Goal: Task Accomplishment & Management: Use online tool/utility

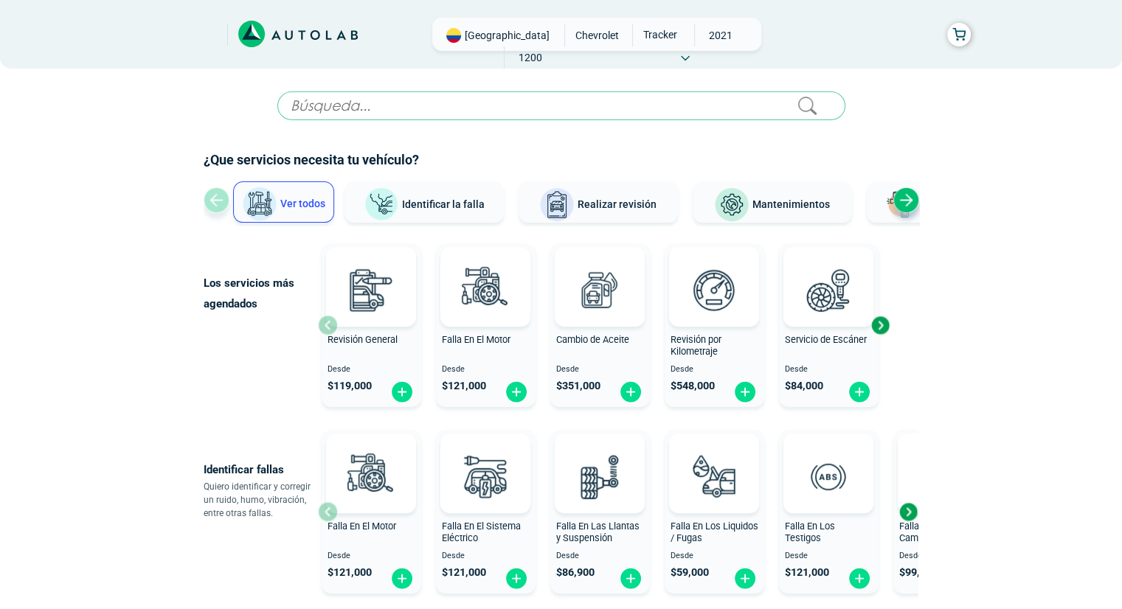
click at [423, 206] on span "Identificar la falla" at bounding box center [443, 204] width 83 height 12
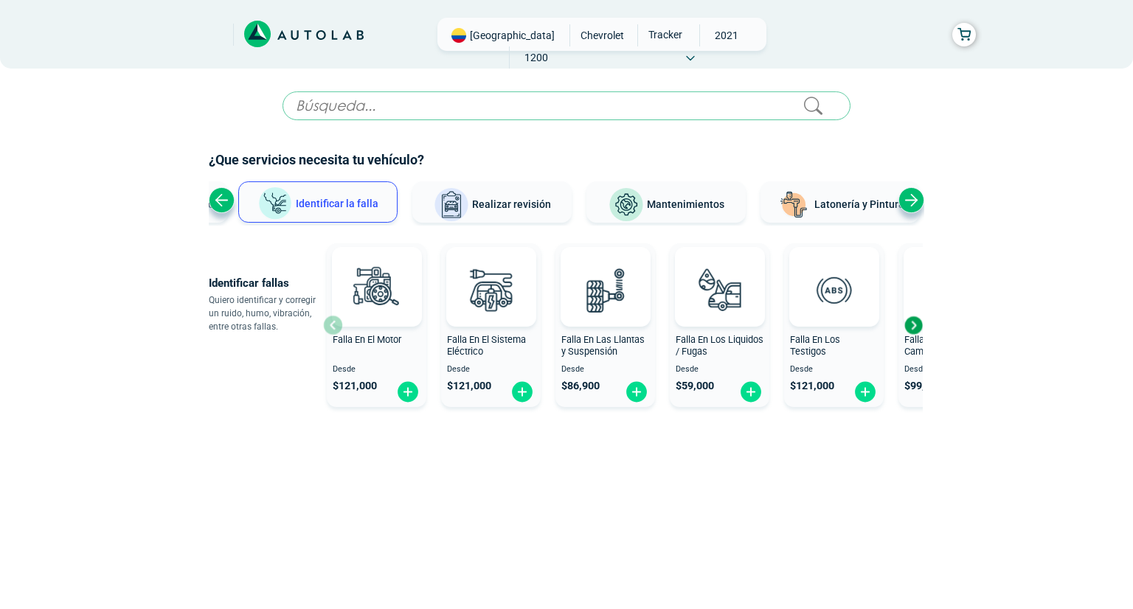
click at [223, 203] on div "Previous slide" at bounding box center [222, 200] width 26 height 26
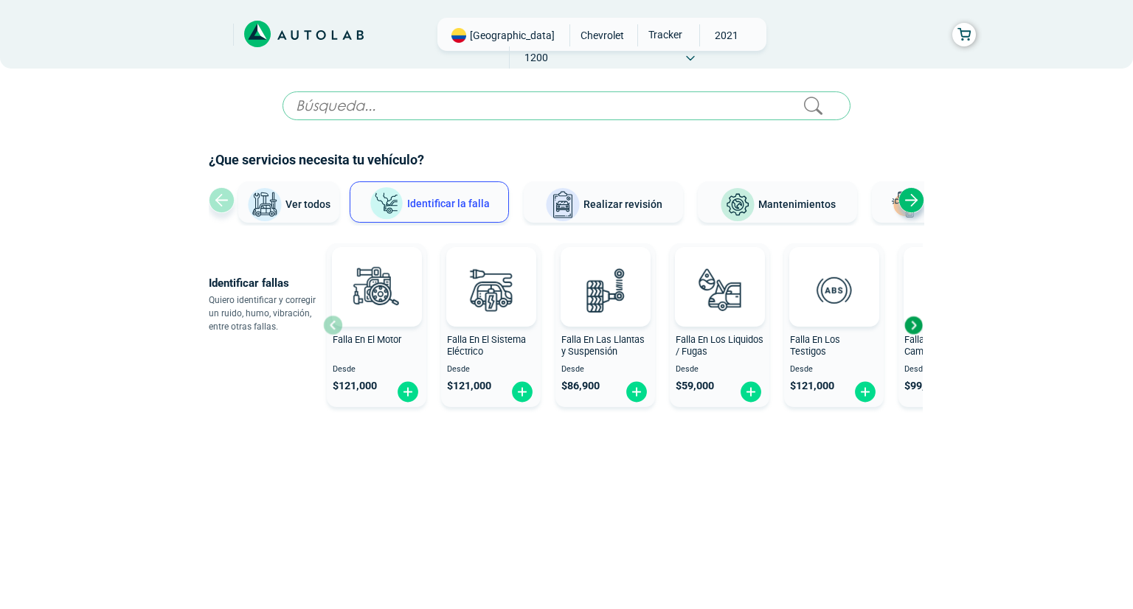
click at [353, 106] on input "text" at bounding box center [566, 105] width 568 height 29
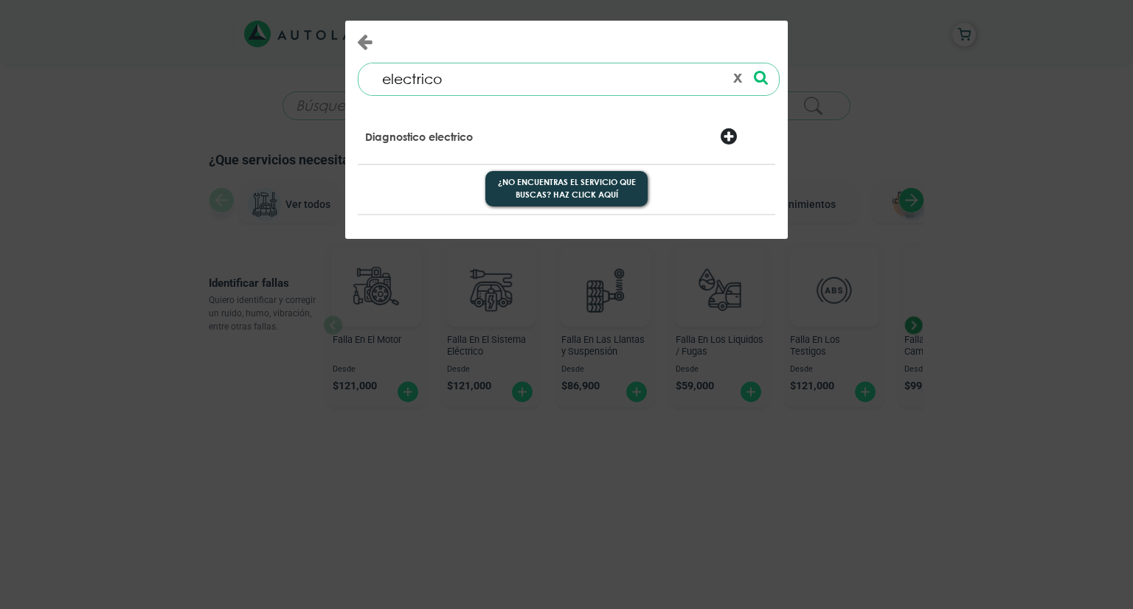
type input "electrico"
click at [761, 77] on icon at bounding box center [761, 77] width 14 height 15
click at [358, 42] on icon "Close" at bounding box center [364, 41] width 15 height 18
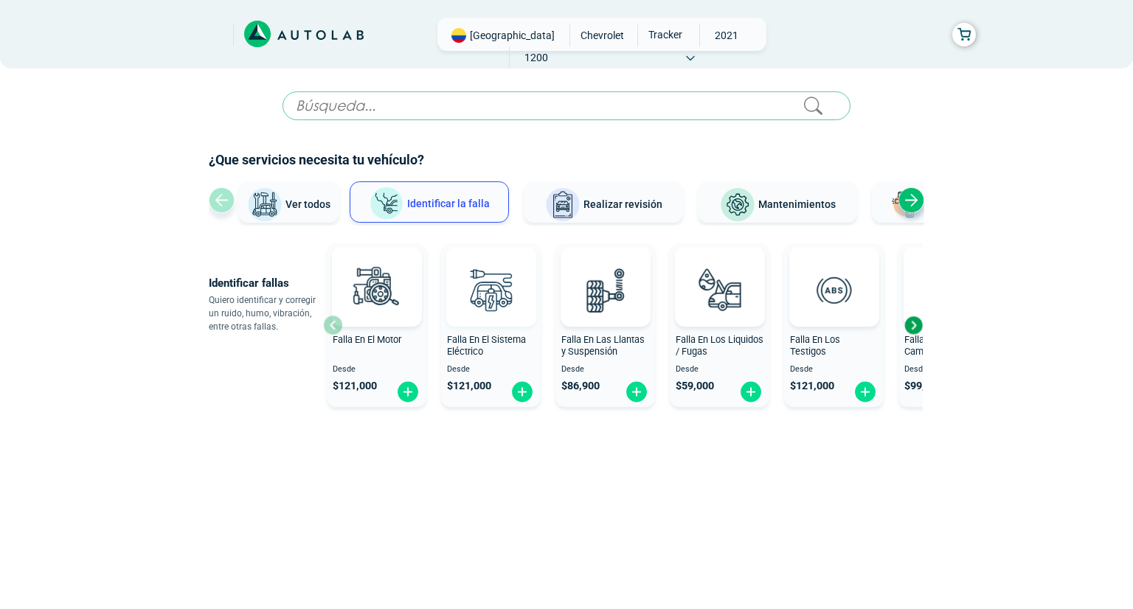
click at [515, 304] on img at bounding box center [490, 289] width 65 height 65
click at [362, 310] on img at bounding box center [376, 289] width 65 height 65
click at [912, 327] on div "Next slide" at bounding box center [913, 325] width 22 height 22
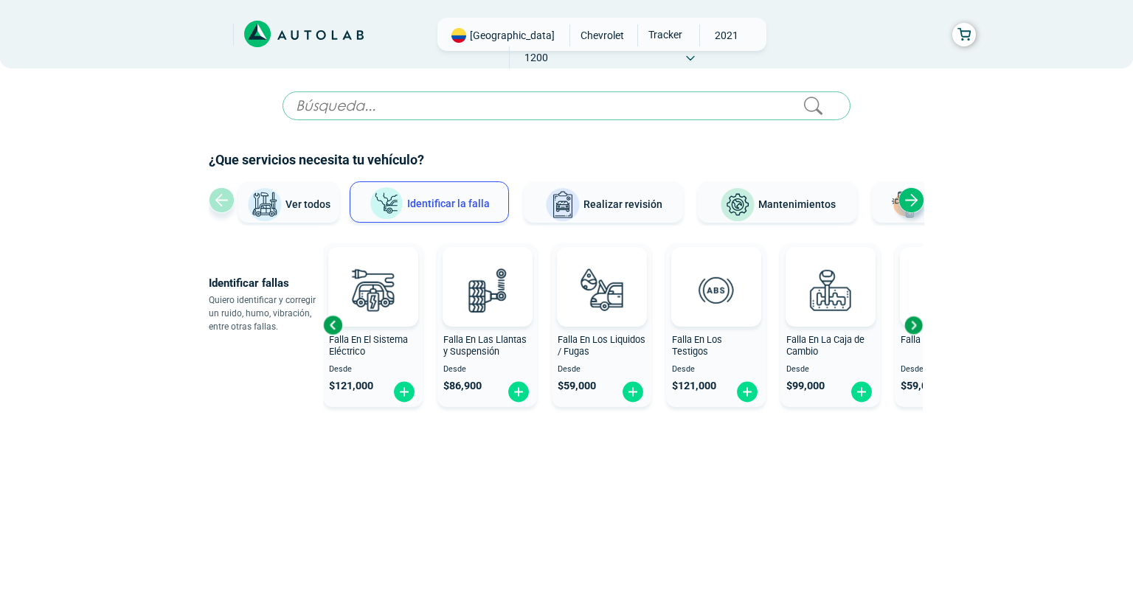
click at [912, 327] on div "Next slide" at bounding box center [913, 325] width 22 height 22
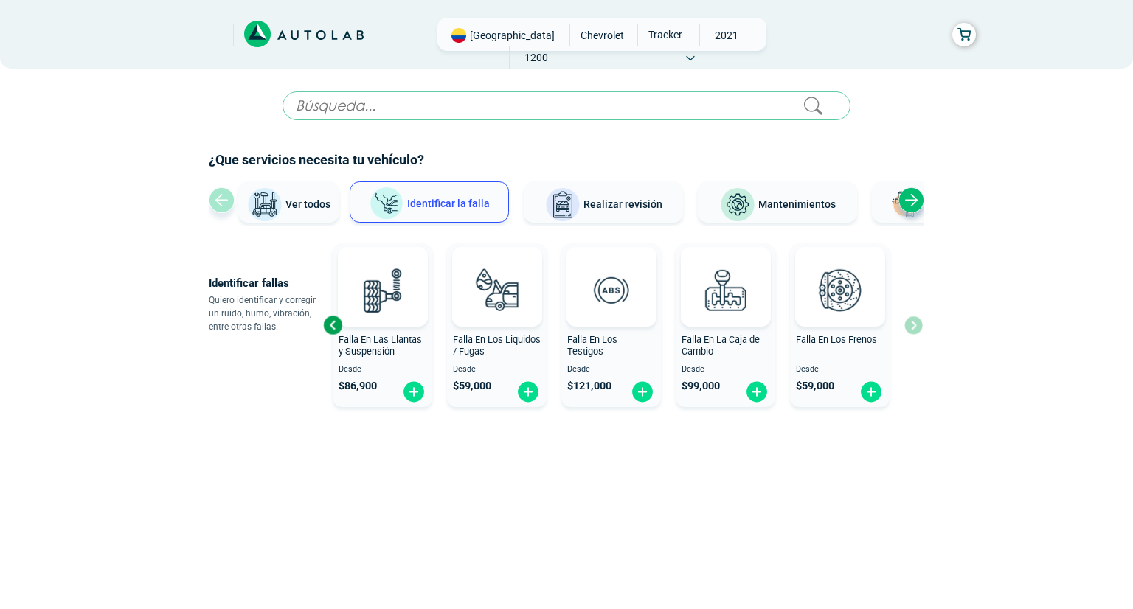
click at [912, 327] on div "Falla En El Motor Desde $ 121,000 Falla En El Sistema Eléctrico Desde $ 121,000…" at bounding box center [623, 325] width 600 height 176
click at [330, 327] on div "Previous slide" at bounding box center [333, 325] width 22 height 22
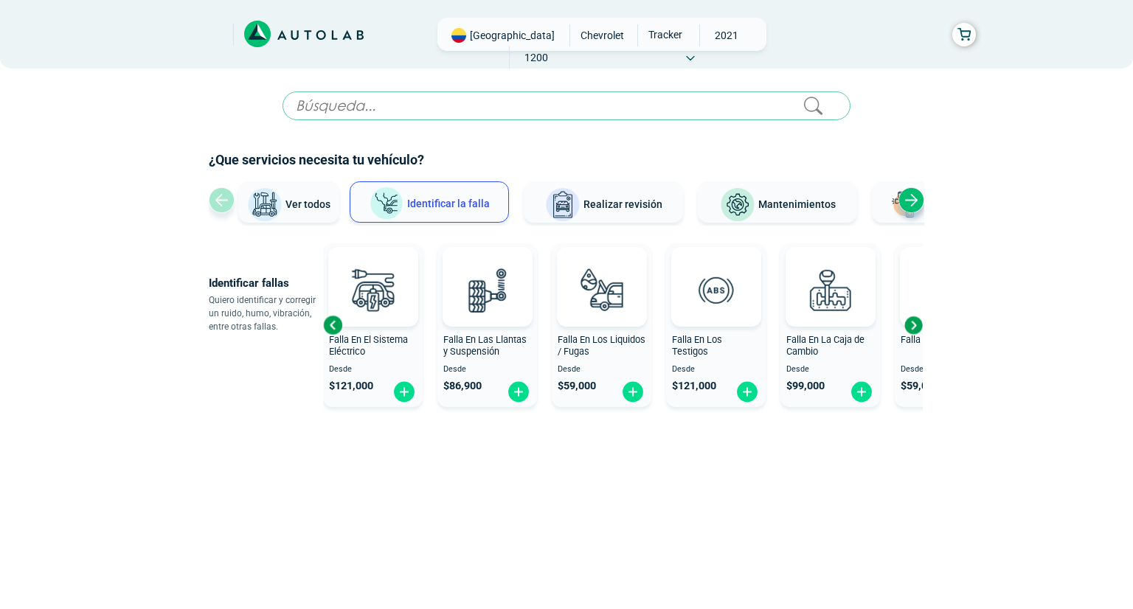
click at [330, 327] on div "Previous slide" at bounding box center [333, 325] width 22 height 22
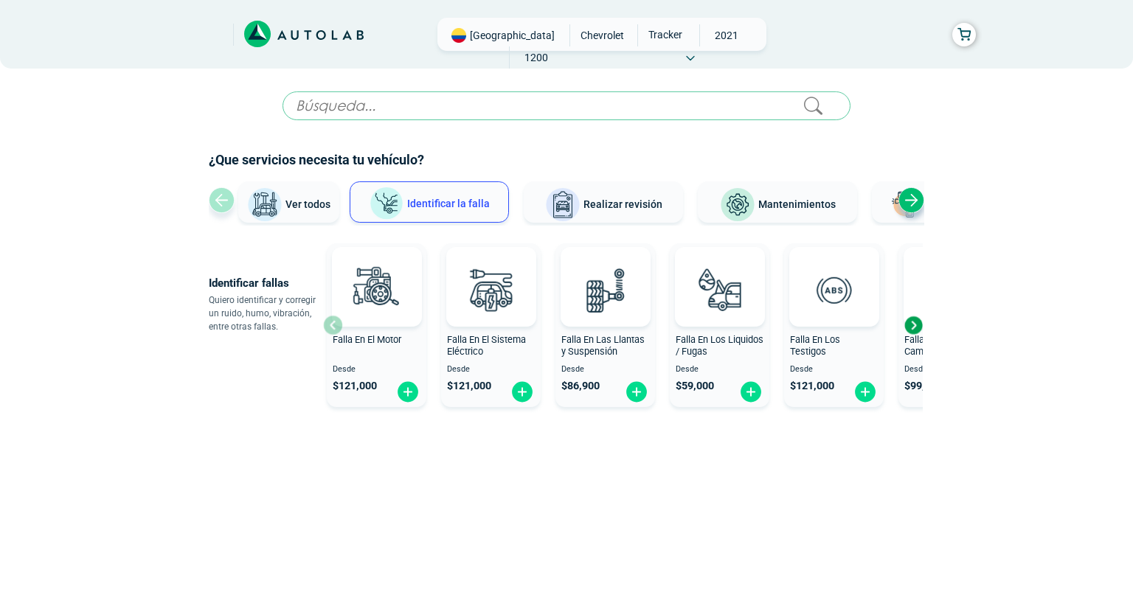
click at [620, 204] on span "Realizar revisión" at bounding box center [622, 204] width 79 height 12
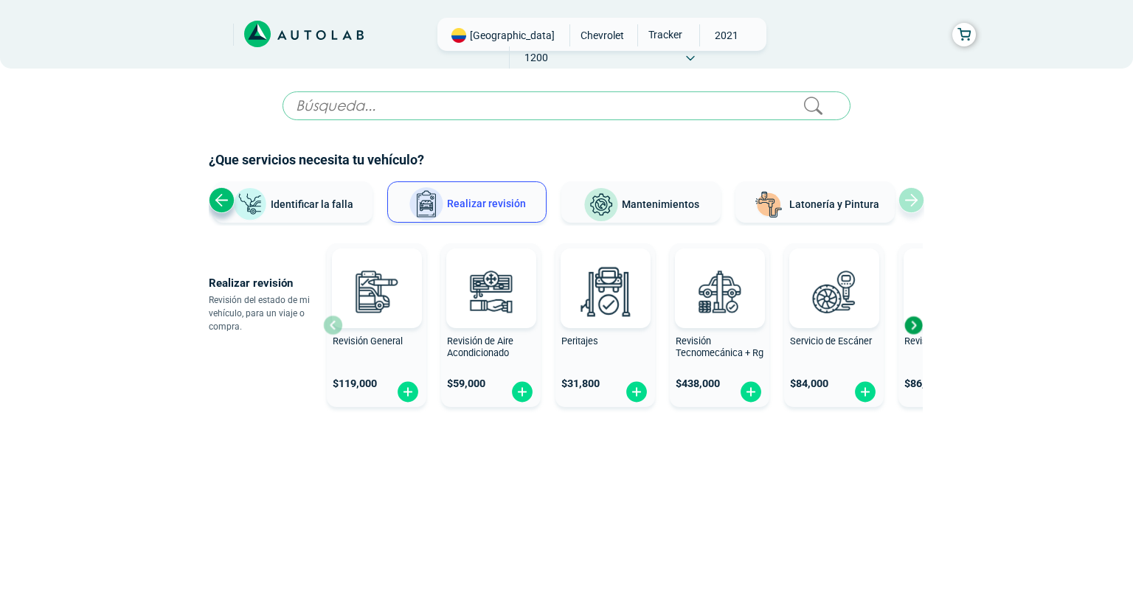
click at [915, 327] on div "Next slide" at bounding box center [913, 325] width 22 height 22
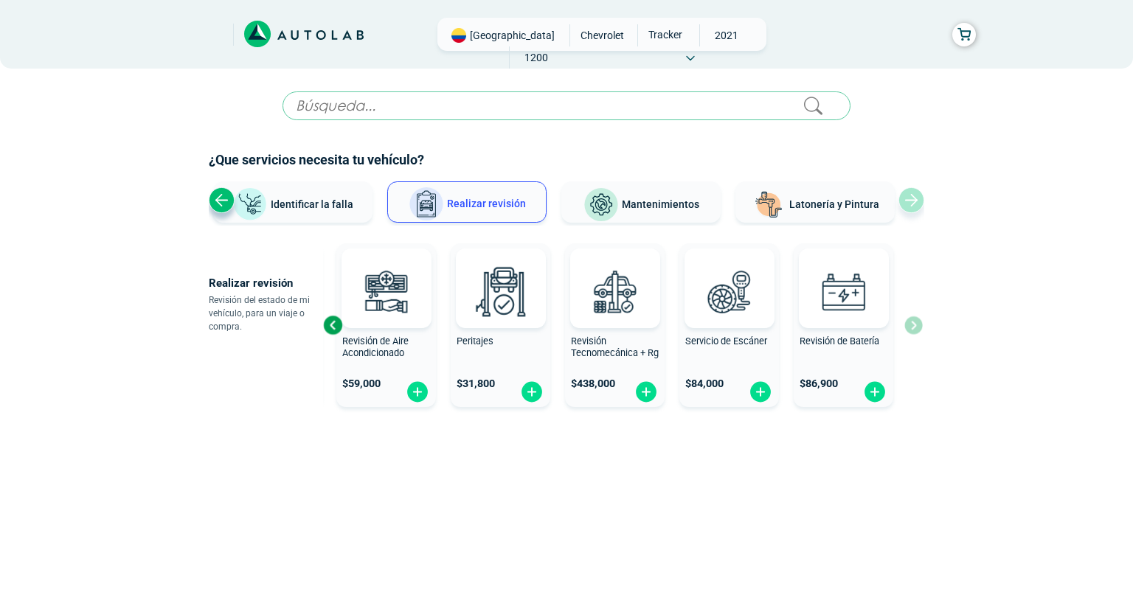
click at [915, 327] on div "Revisión General $ 119,000 Revisión de Aire Acondicionado $ 59,000 Peritajes $ …" at bounding box center [623, 325] width 600 height 176
click at [660, 200] on span "Mantenimientos" at bounding box center [660, 204] width 77 height 12
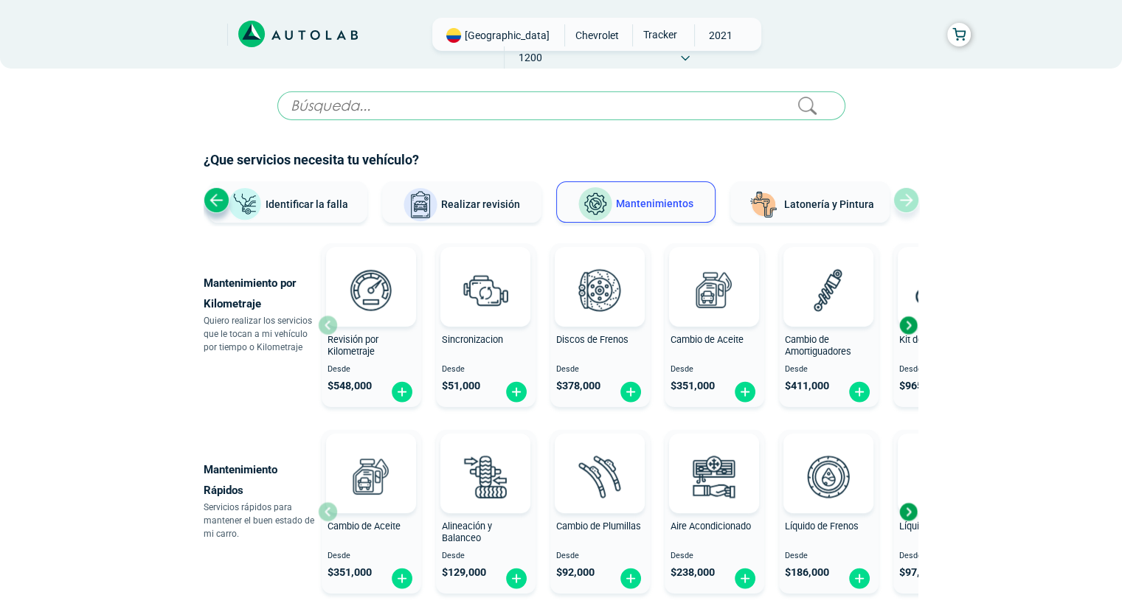
click at [726, 159] on h2 "¿Que servicios necesita tu vehículo?" at bounding box center [561, 159] width 715 height 19
click at [571, 38] on span "CHEVROLET" at bounding box center [597, 35] width 52 height 22
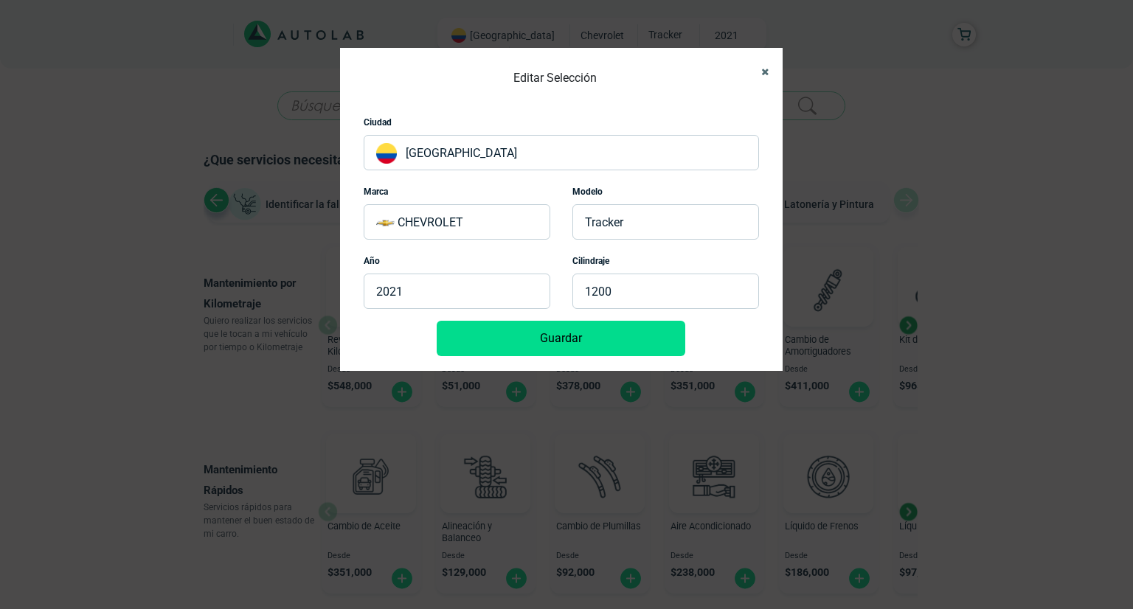
click at [770, 68] on div "Editar Selección Ciudad [GEOGRAPHIC_DATA] Marca CHEVROLET Modelo TRACKER Año 20…" at bounding box center [561, 209] width 443 height 323
click at [767, 72] on icon "Close" at bounding box center [764, 72] width 7 height 10
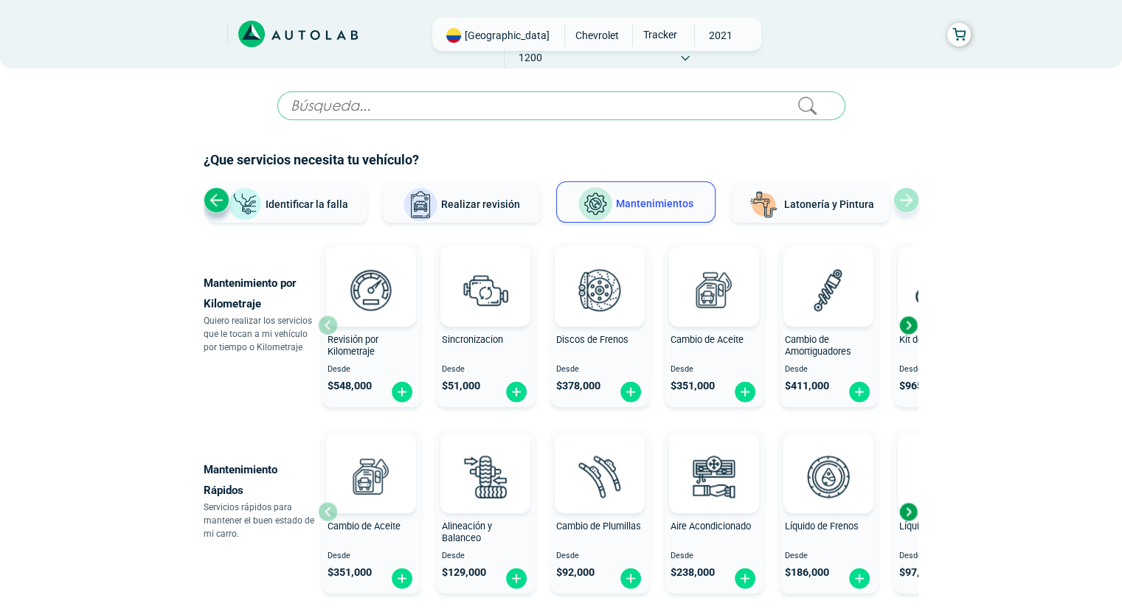
click at [327, 327] on div "Revisión por Kilometraje Desde $ 548,000" at bounding box center [372, 325] width 100 height 157
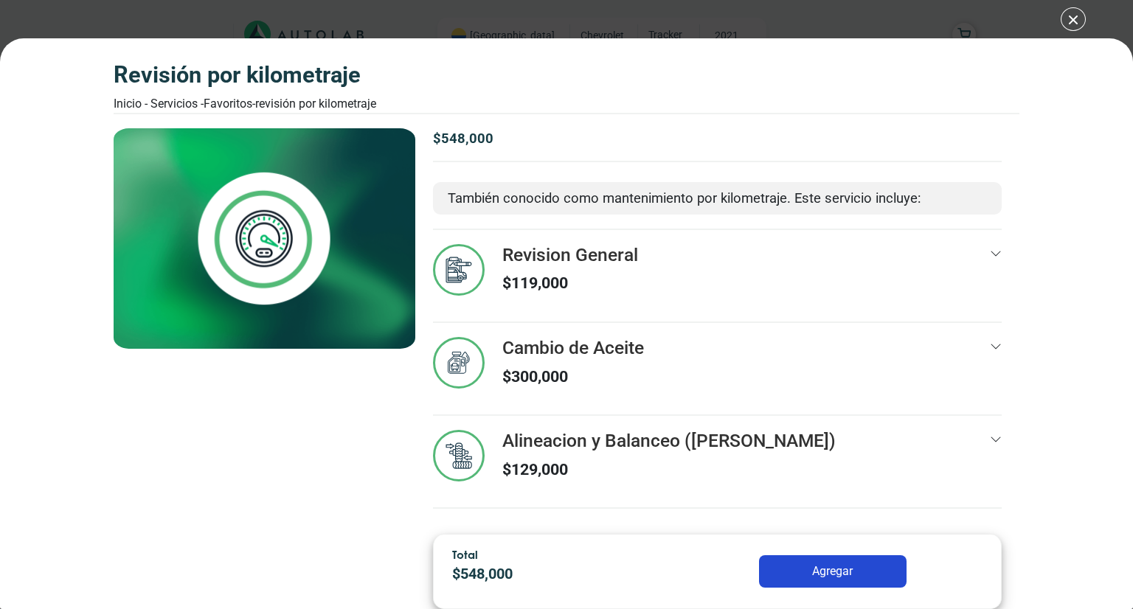
click at [482, 75] on div "Revisión por Kilometraje Inicio - Servicios - Favoritos - Revisión por Kilometr…" at bounding box center [567, 87] width 906 height 51
click at [1071, 24] on div "Revisión por Kilometraje Inicio - Servicios - Favoritos - Revisión por Kilometr…" at bounding box center [566, 304] width 1133 height 609
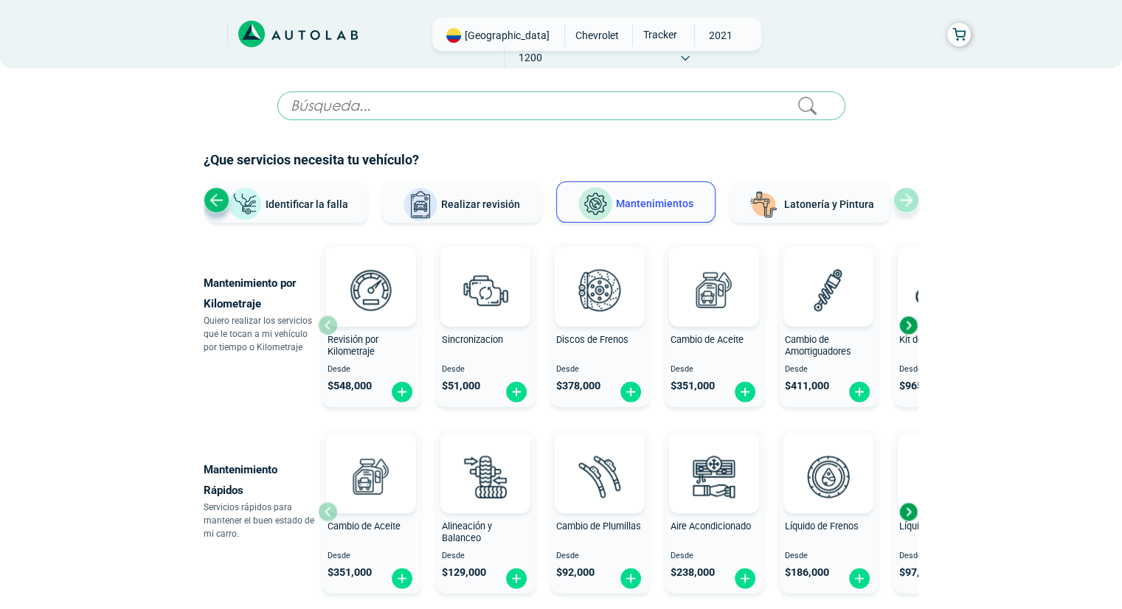
click at [670, 156] on h2 "¿Que servicios necesita tu vehículo?" at bounding box center [561, 159] width 715 height 19
